Goal: Check status: Check status

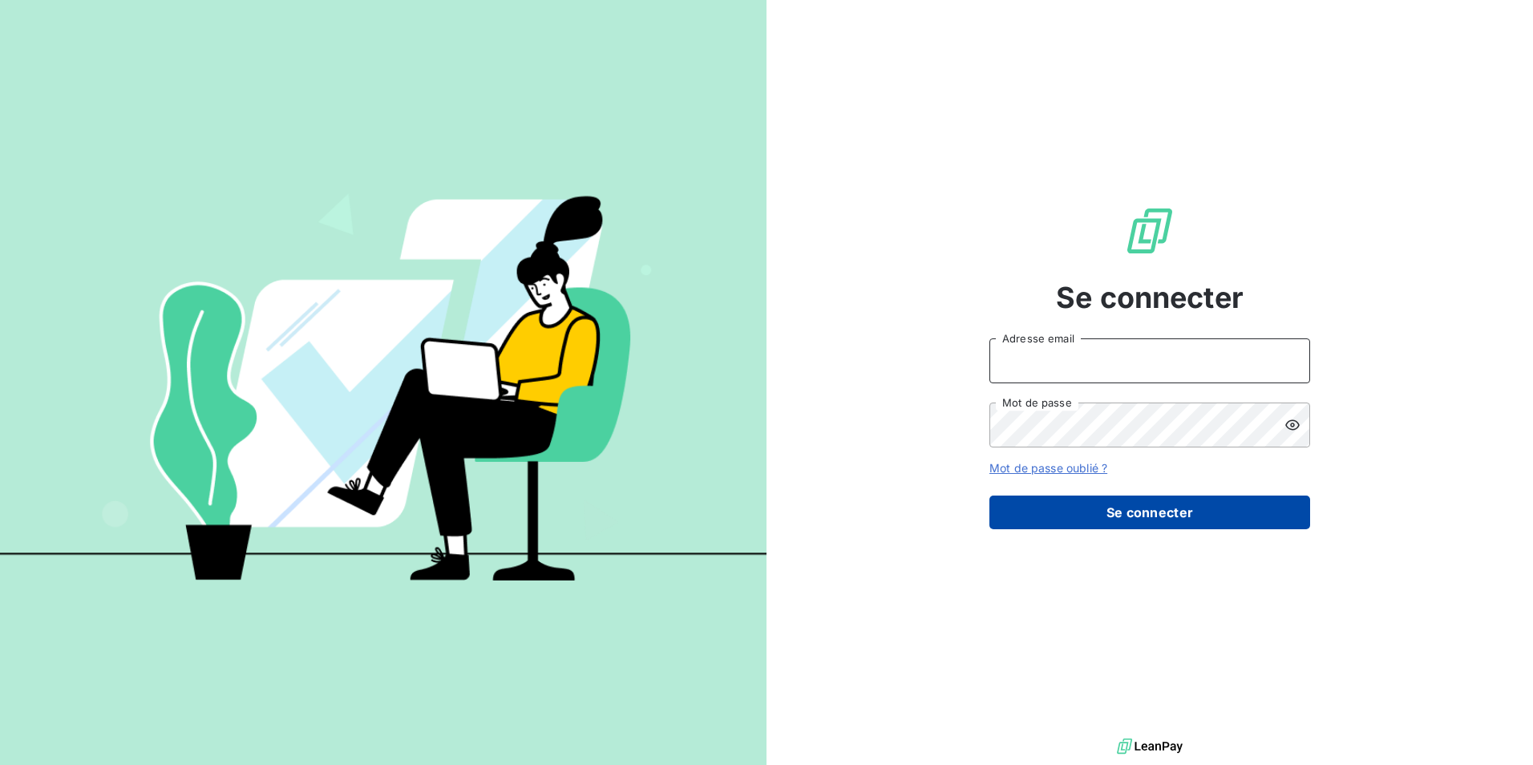
type input "nawelle.boissinot@zcomme.fr"
click at [1240, 515] on button "Se connecter" at bounding box center [1149, 512] width 321 height 34
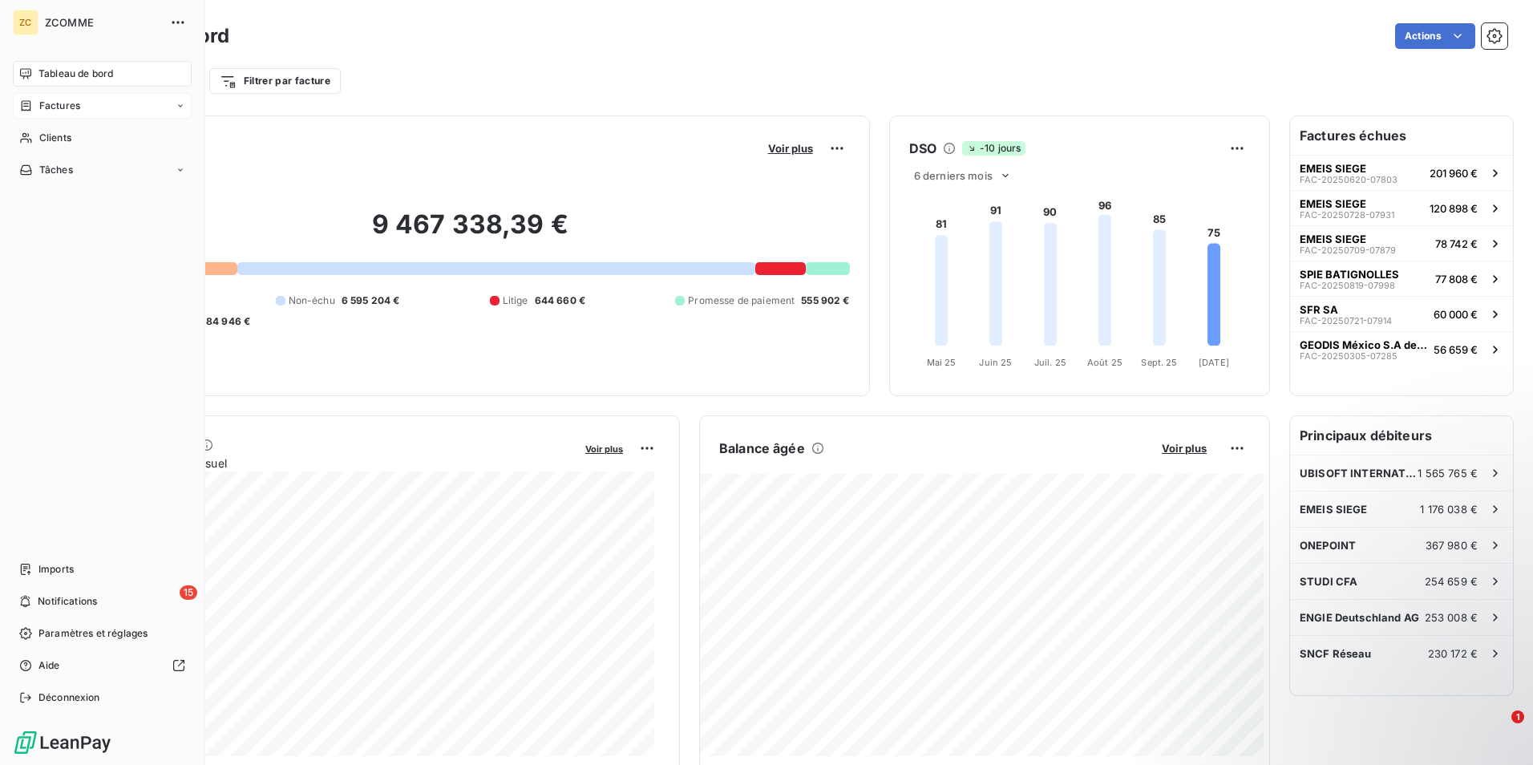
click at [42, 111] on span "Factures" at bounding box center [59, 106] width 41 height 14
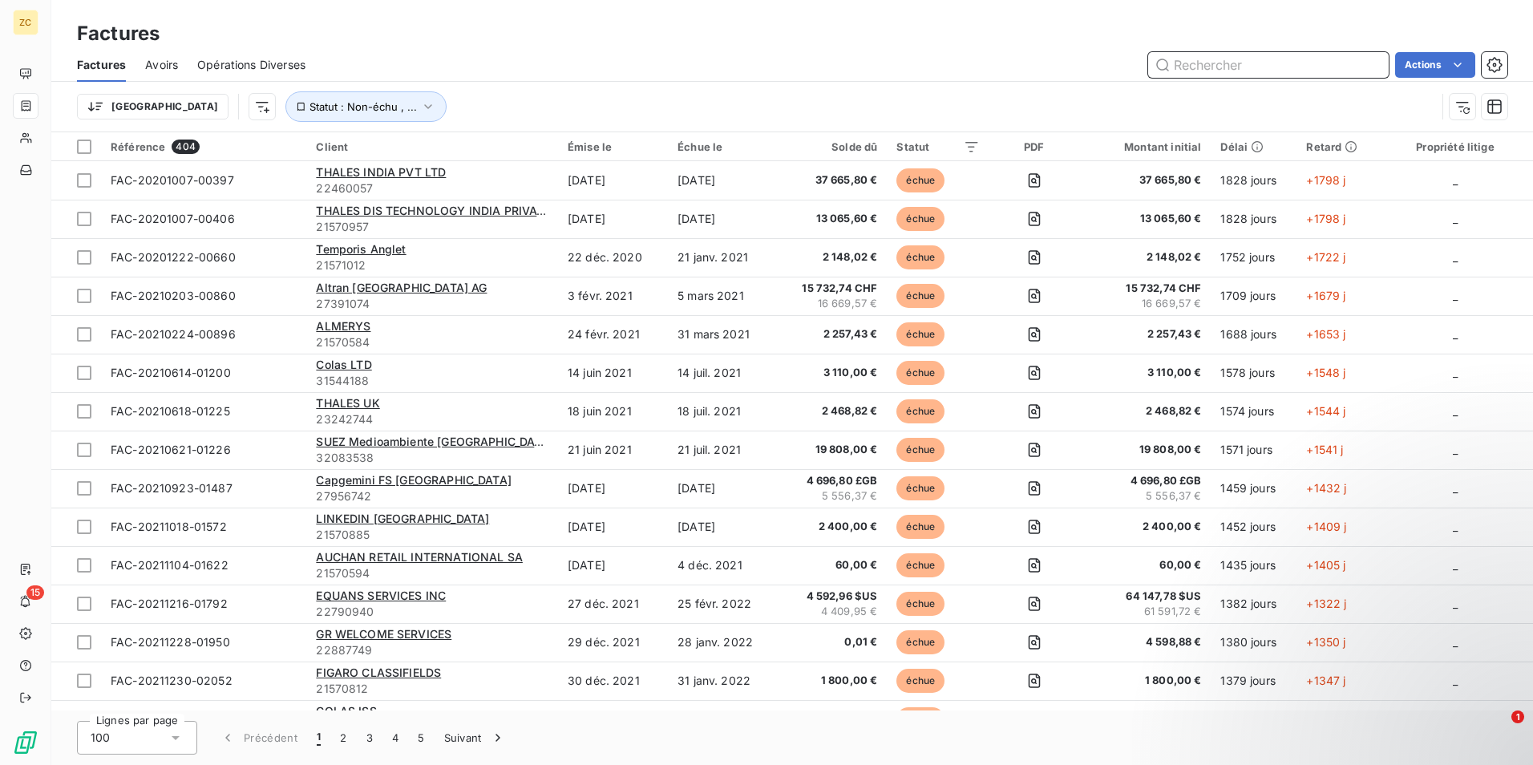
click at [1274, 73] on input "text" at bounding box center [1268, 65] width 241 height 26
paste input "FAC-20250904-08031"
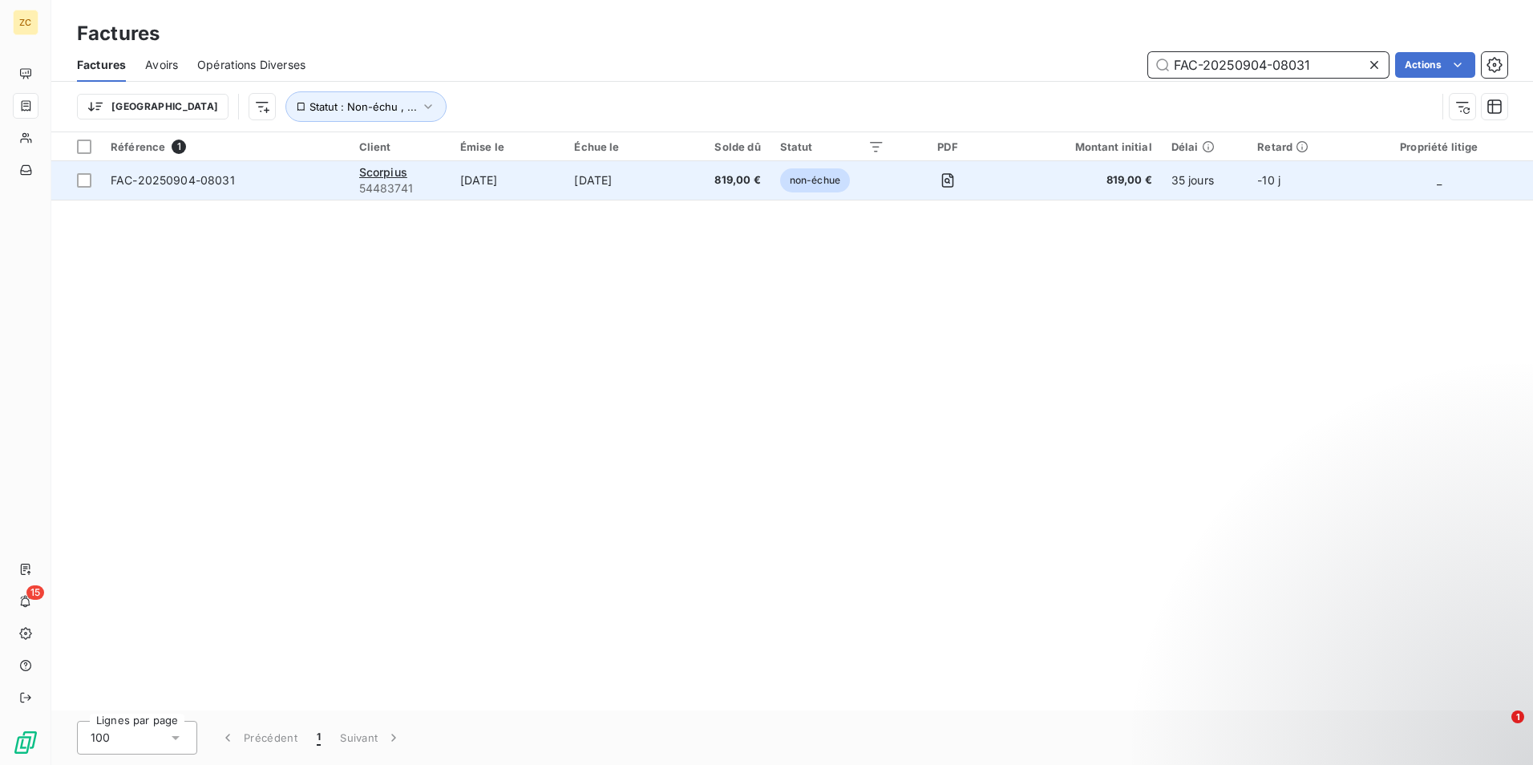
type input "FAC-20250904-08031"
click at [236, 183] on span "FAC-20250904-08031" at bounding box center [225, 180] width 229 height 16
